Goal: Task Accomplishment & Management: Manage account settings

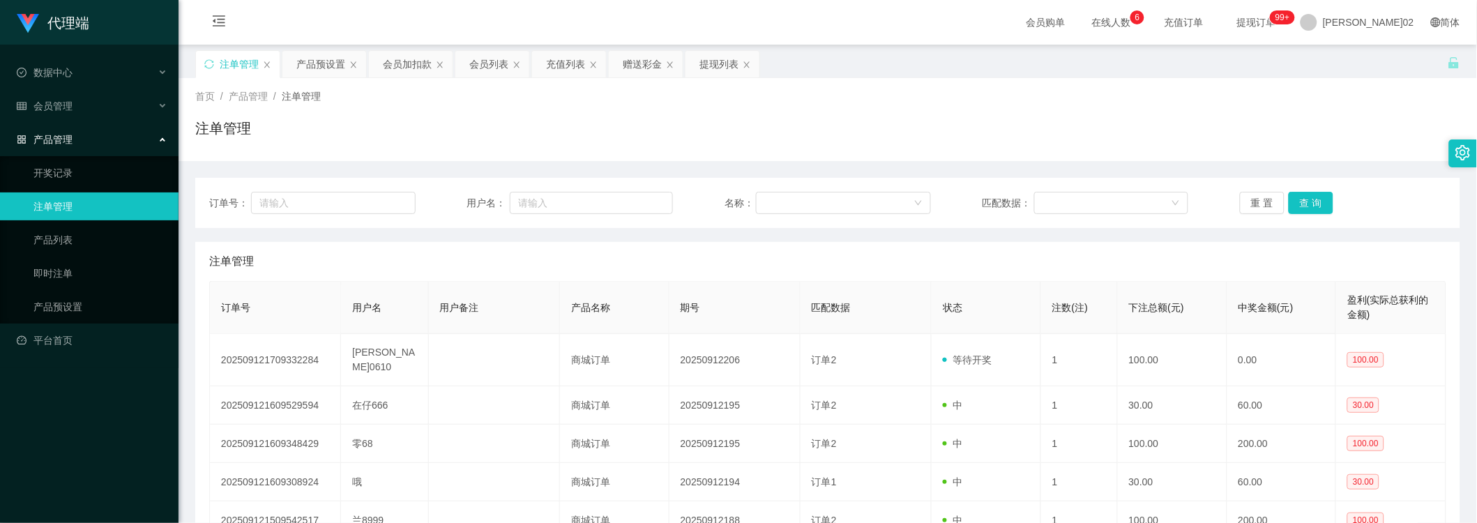
click at [415, 64] on div "会员加扣款" at bounding box center [407, 64] width 49 height 26
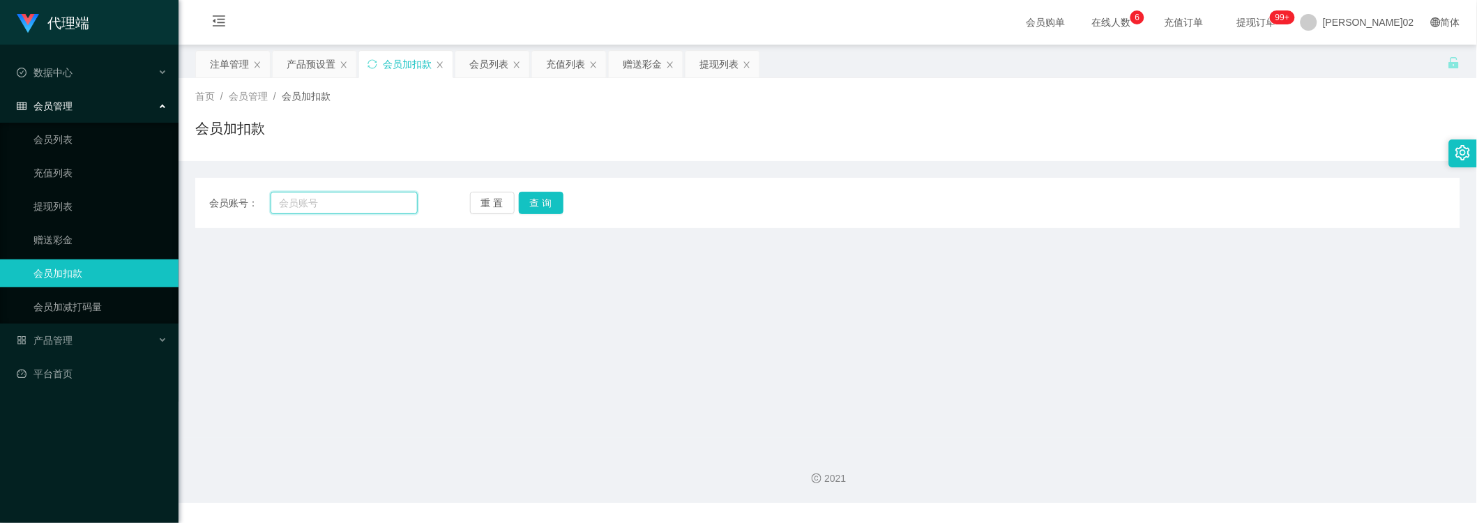
click at [328, 207] on input "text" at bounding box center [344, 203] width 147 height 22
paste input "kokanchai"
type input "kokanchai"
click at [522, 200] on button "查 询" at bounding box center [541, 203] width 45 height 22
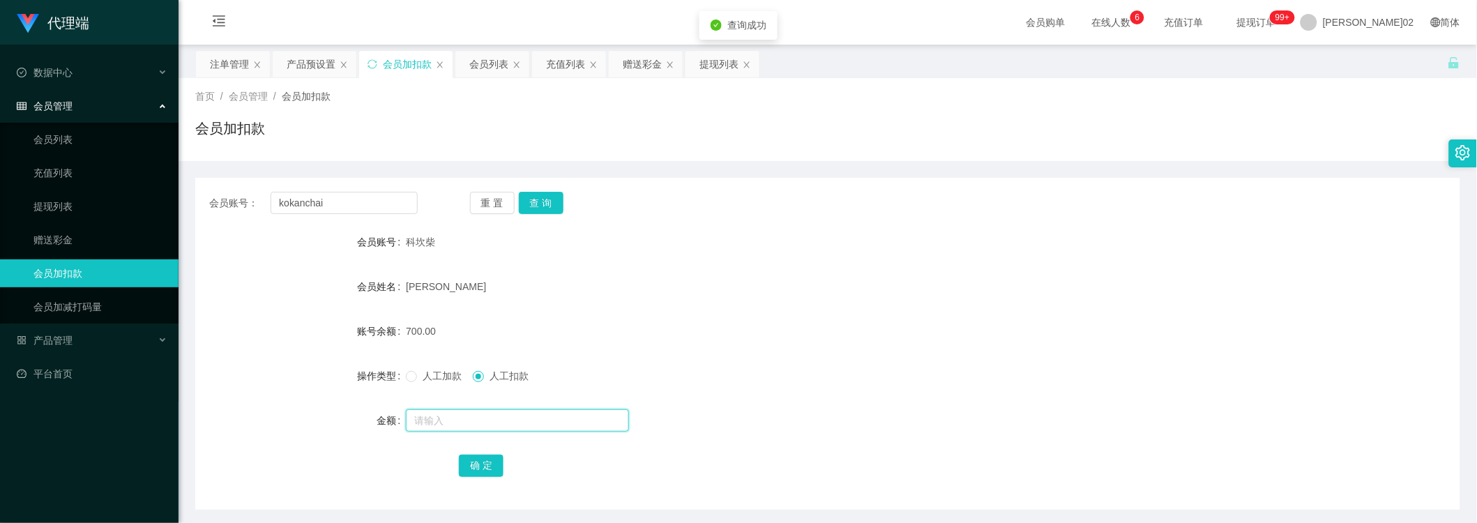
click at [454, 417] on input "text" at bounding box center [517, 420] width 223 height 22
type input "700"
click at [472, 460] on button "确 定" at bounding box center [481, 466] width 45 height 22
click at [712, 360] on form "会员账号 科坎柴 会员姓名 [PERSON_NAME] 账号余额 0.00 操作类型 人工加款 人工扣款 金额 确 定" at bounding box center [827, 353] width 1265 height 251
click at [467, 287] on div "[PERSON_NAME]" at bounding box center [775, 287] width 738 height 28
